Goal: Navigation & Orientation: Find specific page/section

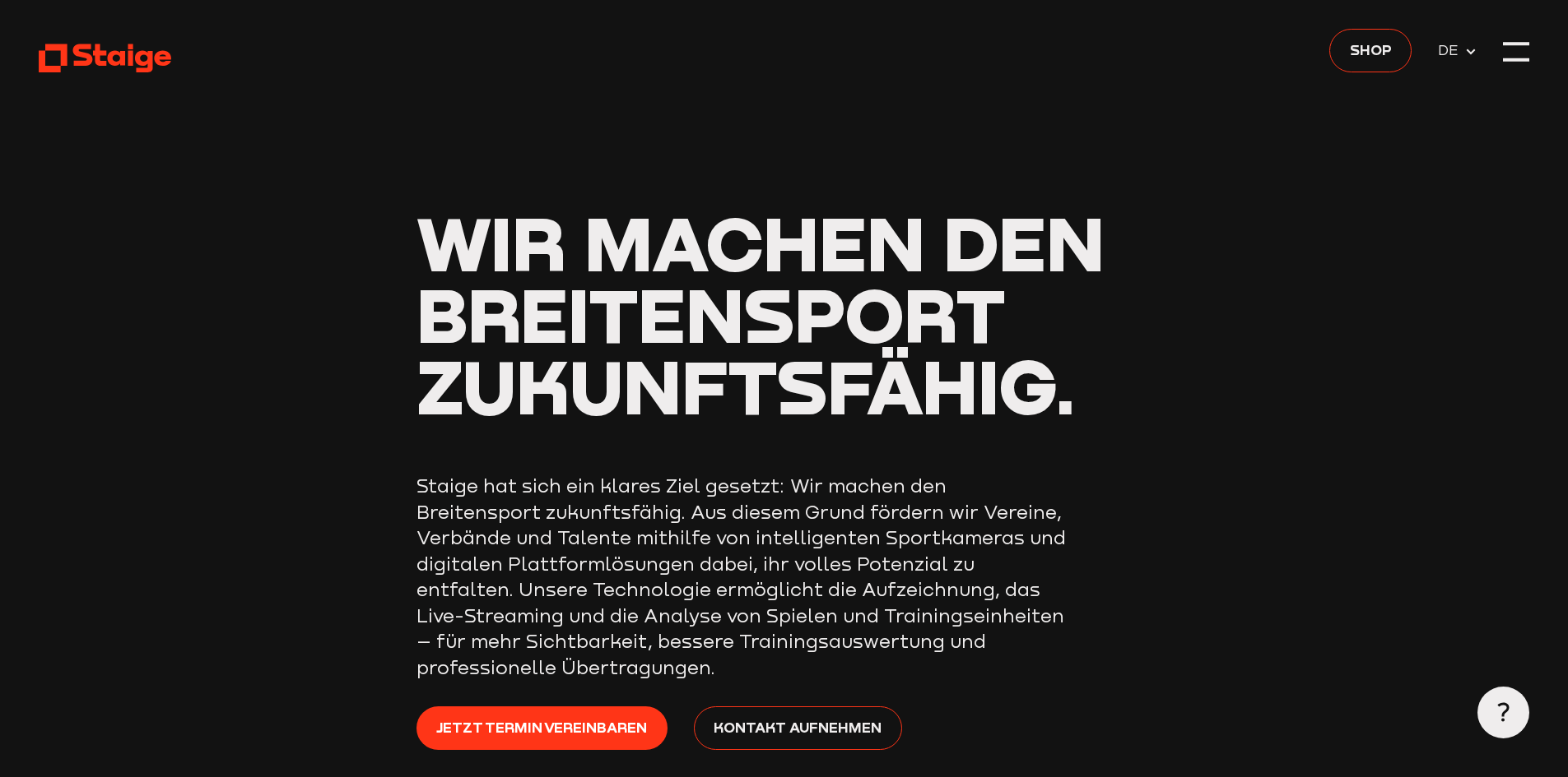
click at [1470, 54] on icon at bounding box center [1470, 52] width 13 height 13
click at [1517, 47] on div at bounding box center [1516, 52] width 27 height 26
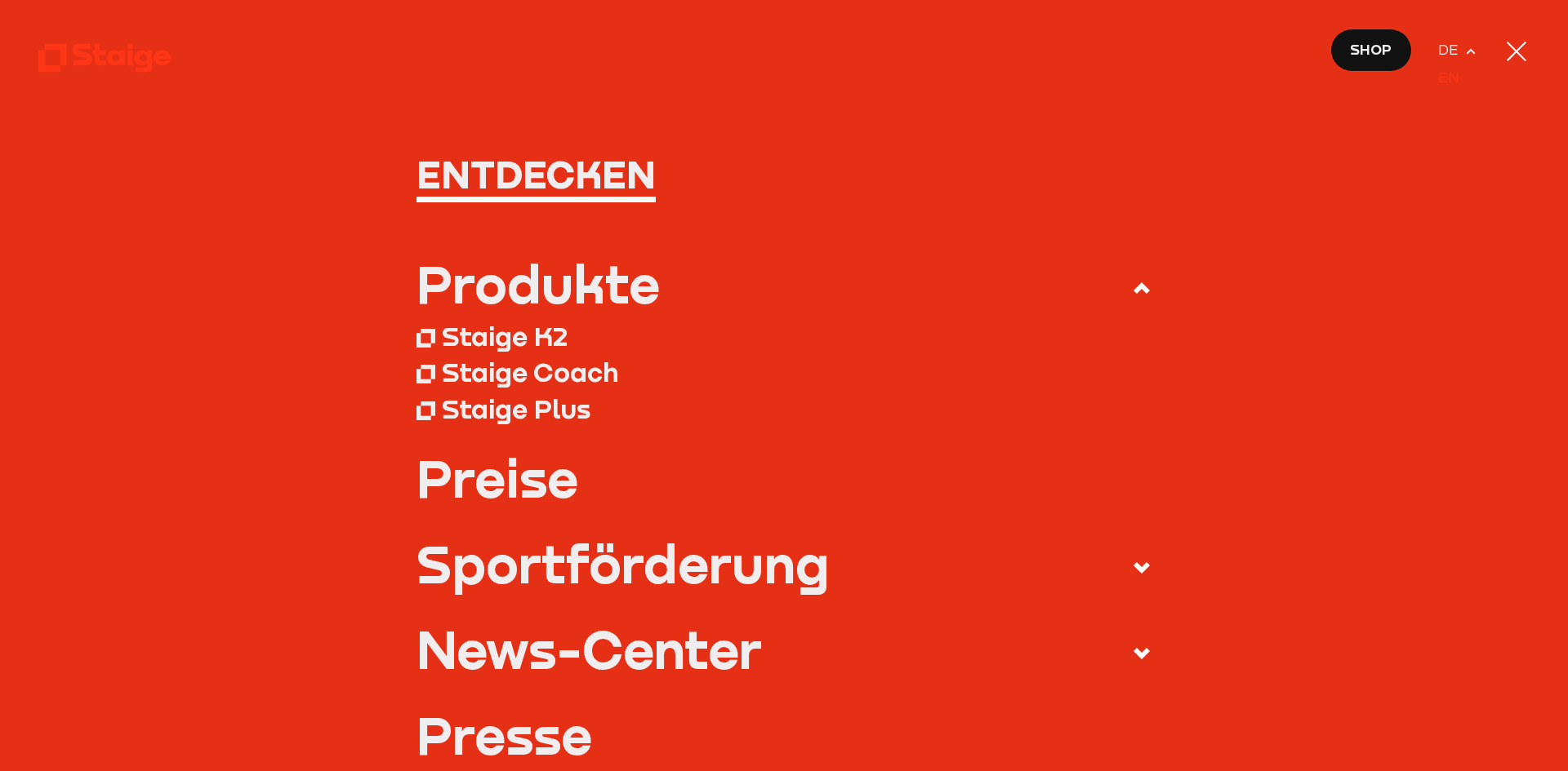
click at [1445, 83] on span "EN" at bounding box center [1452, 77] width 28 height 23
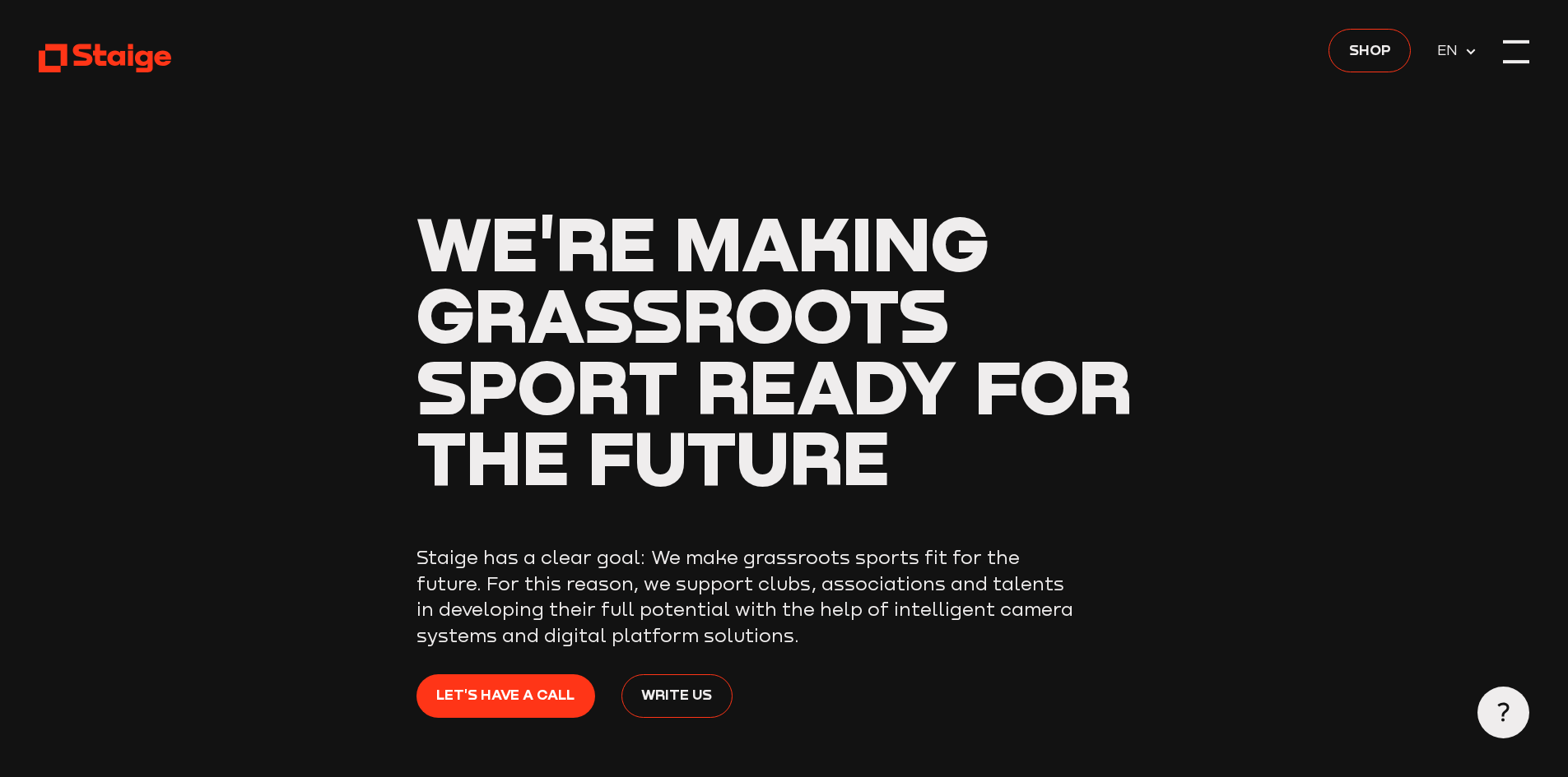
click at [1523, 63] on div at bounding box center [1516, 52] width 27 height 26
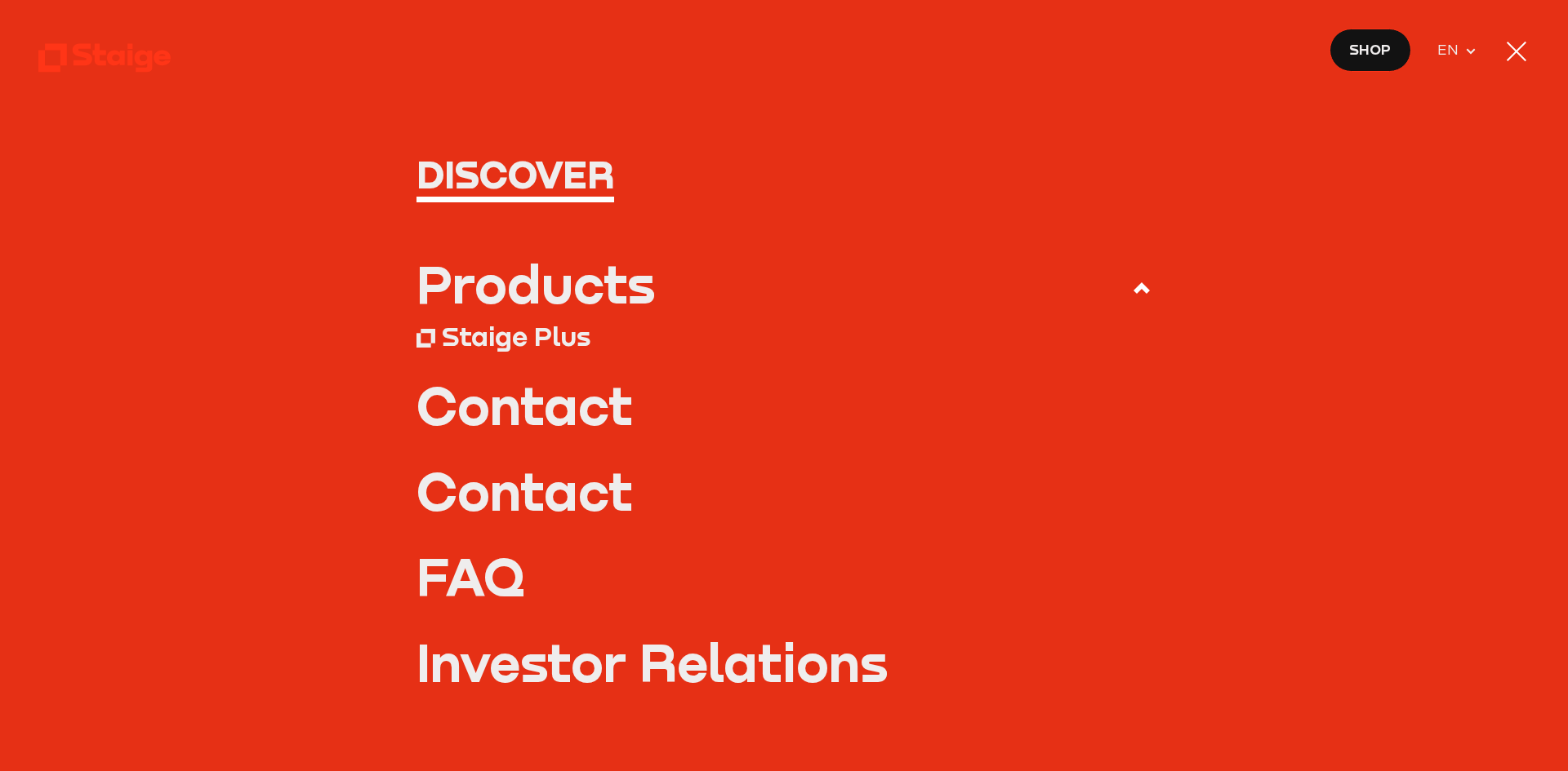
click at [608, 284] on div "Products" at bounding box center [536, 284] width 239 height 52
click at [0, 0] on input "Products" at bounding box center [0, 0] width 0 height 0
click at [558, 296] on div "Products" at bounding box center [536, 284] width 239 height 52
click at [0, 0] on input "Products" at bounding box center [0, 0] width 0 height 0
click at [1133, 288] on use at bounding box center [1141, 288] width 16 height 11
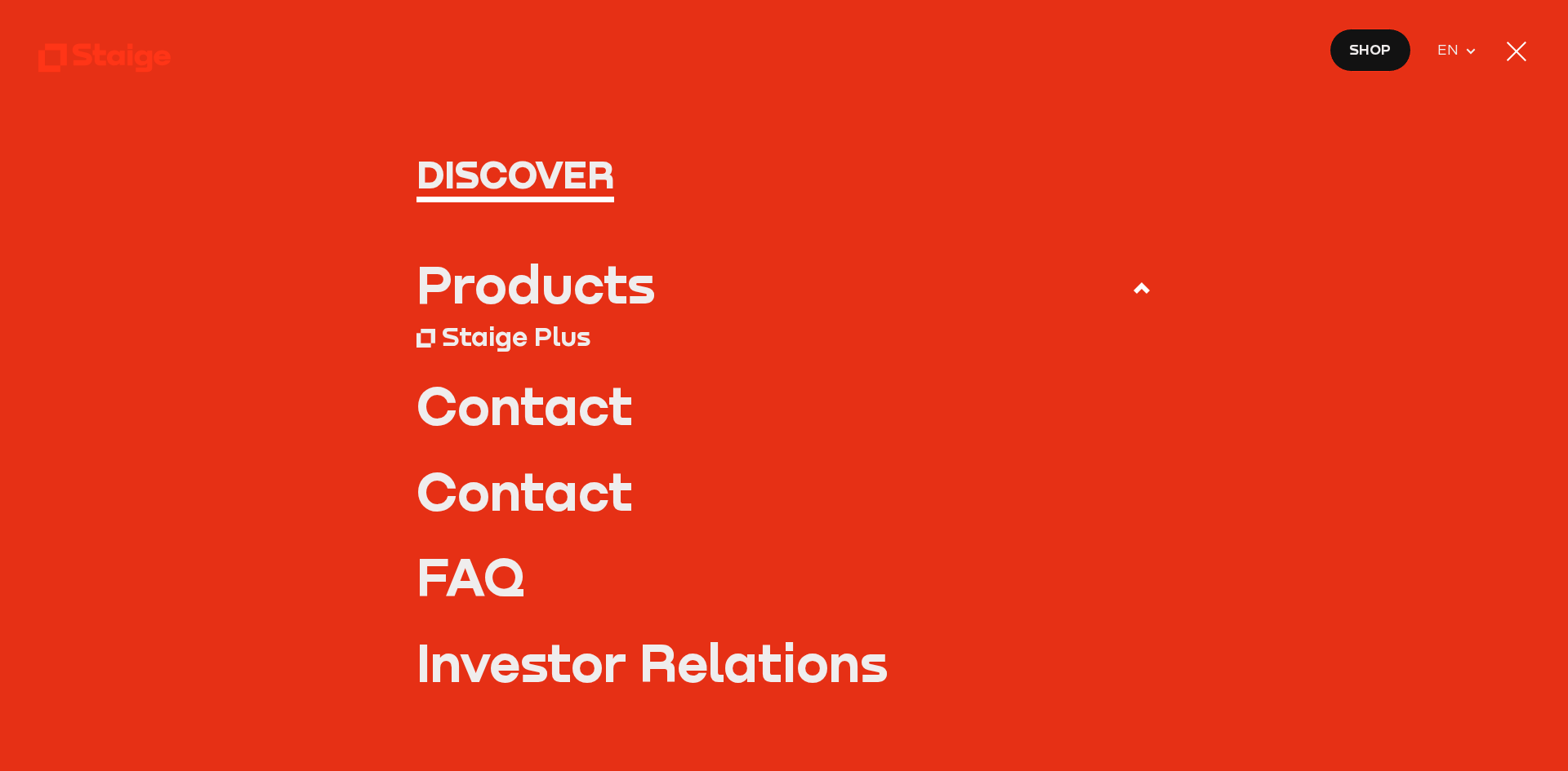
click at [0, 0] on input "Products" at bounding box center [0, 0] width 0 height 0
click at [1133, 285] on use at bounding box center [1141, 288] width 16 height 11
click at [0, 0] on input "Products" at bounding box center [0, 0] width 0 height 0
click at [1513, 56] on div at bounding box center [1516, 51] width 20 height 20
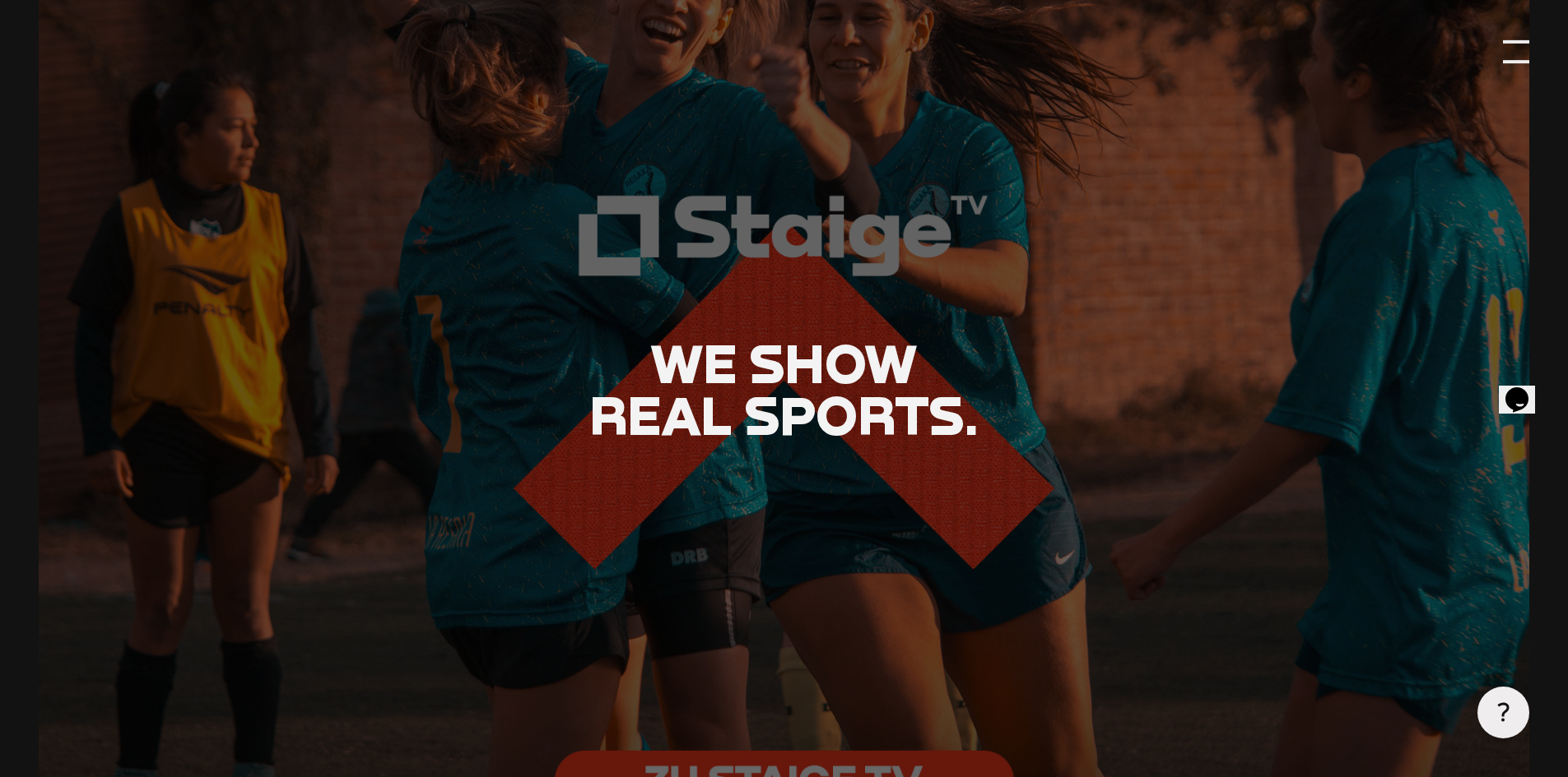
click at [1520, 52] on div at bounding box center [1516, 52] width 27 height 26
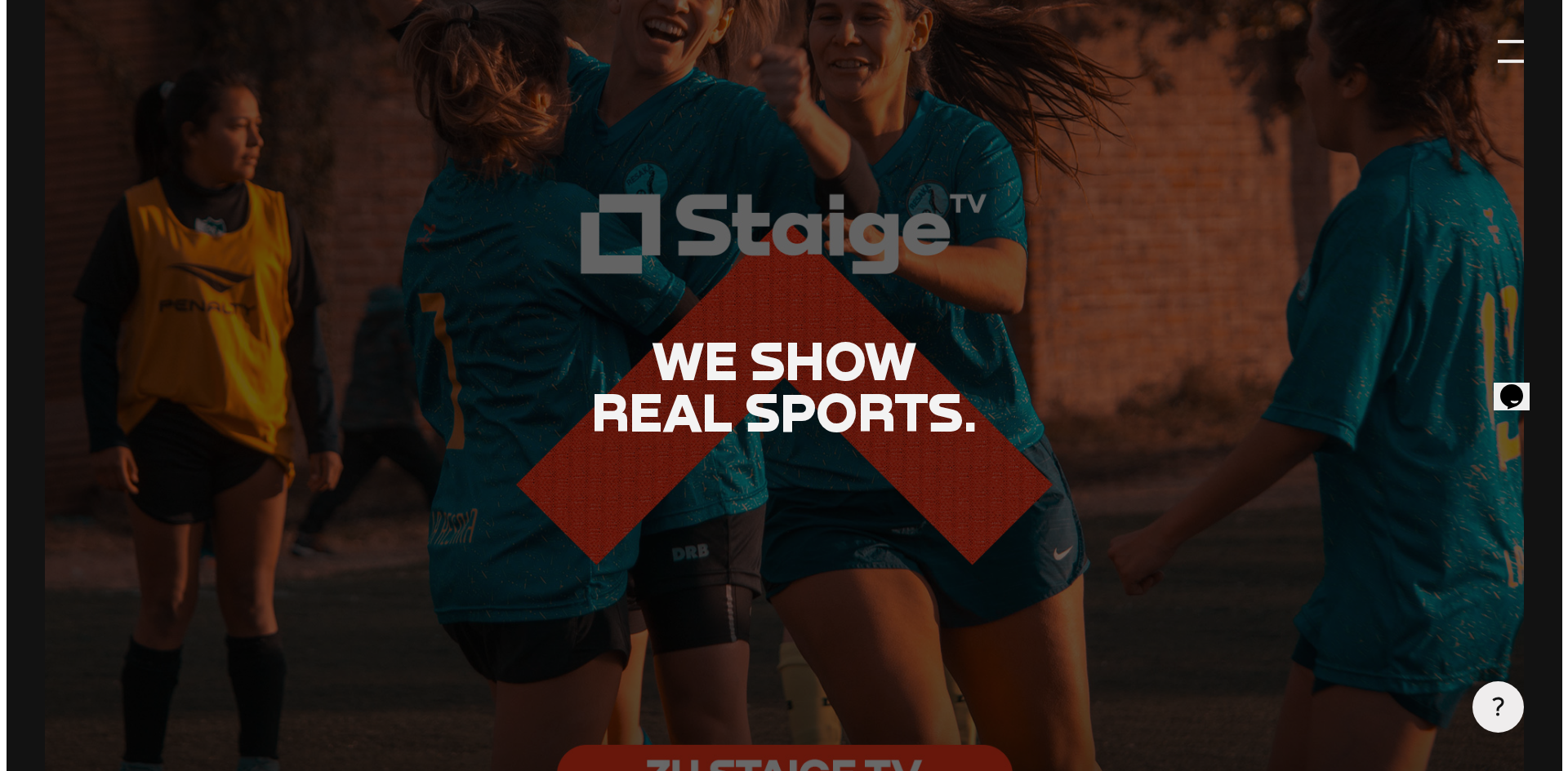
scroll to position [3435, 0]
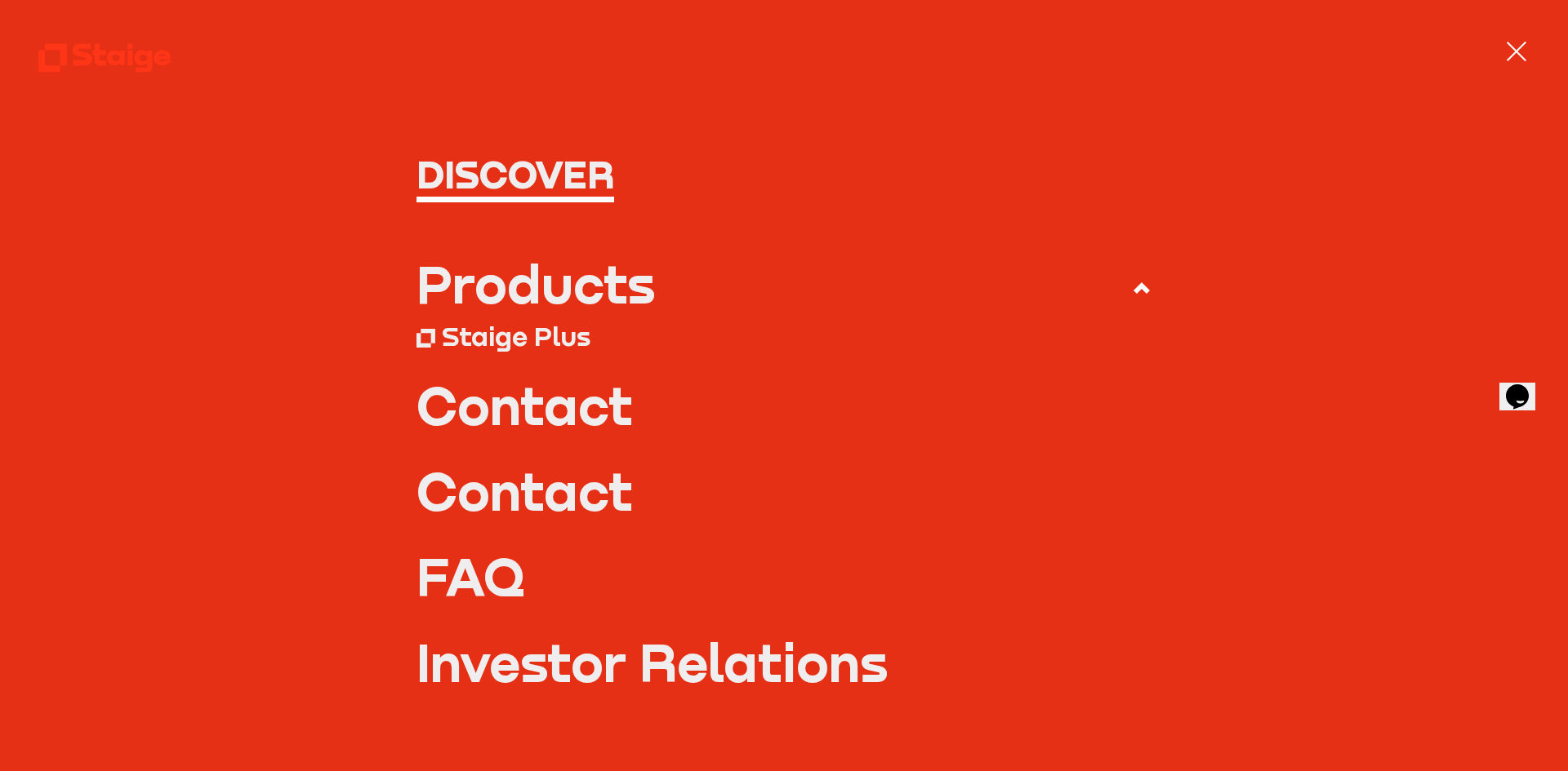
click at [1132, 287] on icon at bounding box center [1141, 287] width 20 height 20
click at [0, 0] on input "Products" at bounding box center [0, 0] width 0 height 0
drag, startPoint x: 1133, startPoint y: 288, endPoint x: 983, endPoint y: 309, distance: 151.5
click at [1133, 289] on use at bounding box center [1141, 288] width 16 height 11
click at [0, 0] on input "Products" at bounding box center [0, 0] width 0 height 0
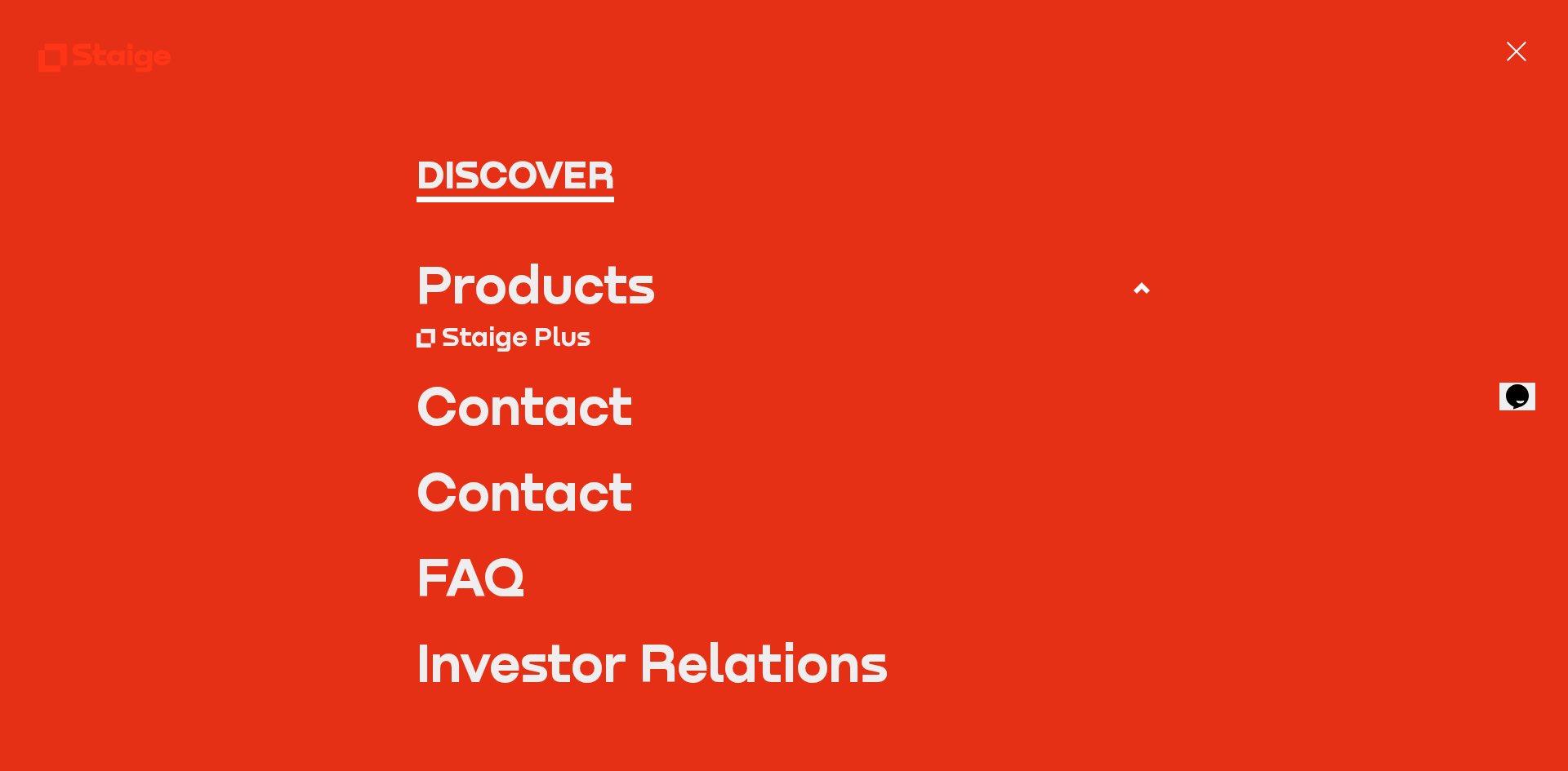
click at [458, 328] on div "Staige Plus" at bounding box center [516, 336] width 148 height 33
